Goal: Find specific page/section: Find specific page/section

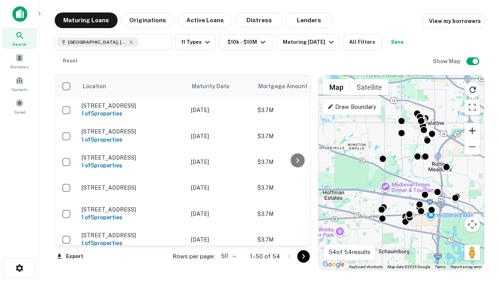
click at [472, 131] on button "Zoom in" at bounding box center [472, 131] width 16 height 16
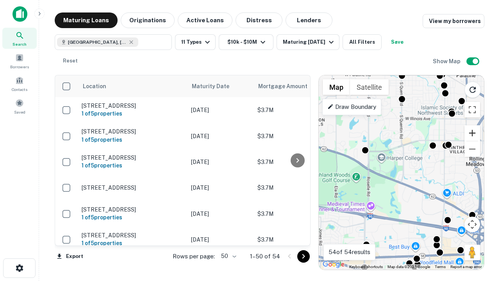
click at [472, 133] on button "Zoom in" at bounding box center [472, 133] width 16 height 16
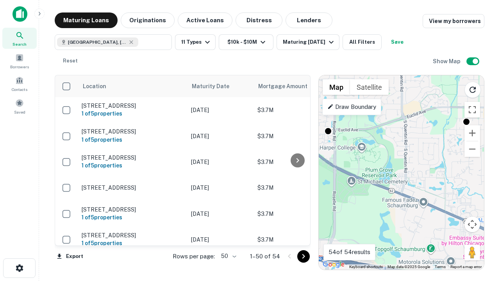
click at [499, 100] on html "Search Borrowers Contacts Saved Maturing Loans Originations Active Loans Distre…" at bounding box center [250, 140] width 500 height 281
drag, startPoint x: 499, startPoint y: 100, endPoint x: 492, endPoint y: 100, distance: 7.4
click at [492, 100] on html "Search Borrowers Contacts Saved Maturing Loans Originations Active Loans Distre…" at bounding box center [250, 140] width 500 height 281
click at [499, 98] on html "Search Borrowers Contacts Saved Maturing Loans Originations Active Loans Distre…" at bounding box center [250, 140] width 500 height 281
drag, startPoint x: 499, startPoint y: 98, endPoint x: 494, endPoint y: 98, distance: 5.9
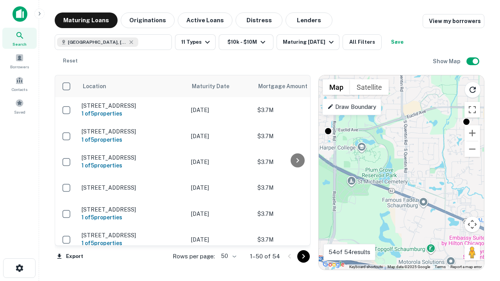
click at [494, 98] on html "Search Borrowers Contacts Saved Maturing Loans Originations Active Loans Distre…" at bounding box center [250, 140] width 500 height 281
